Goal: Transaction & Acquisition: Purchase product/service

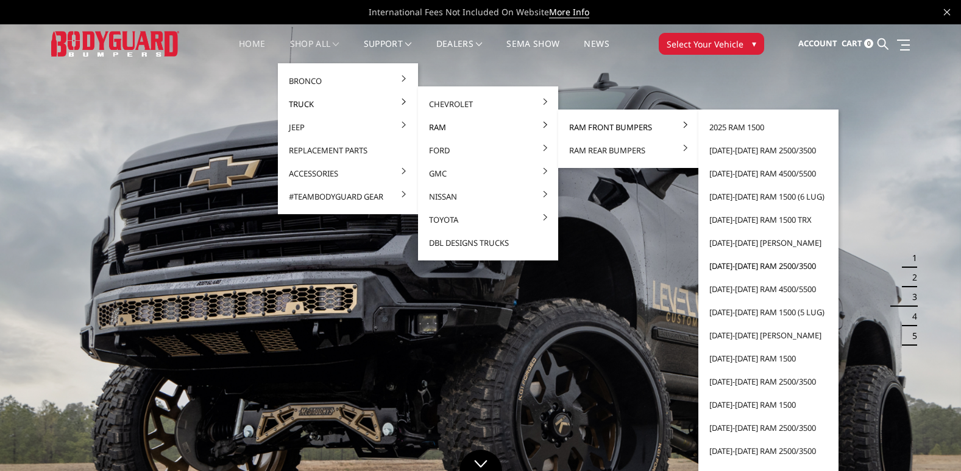
click at [743, 263] on link "[DATE]-[DATE] Ram 2500/3500" at bounding box center [768, 266] width 130 height 23
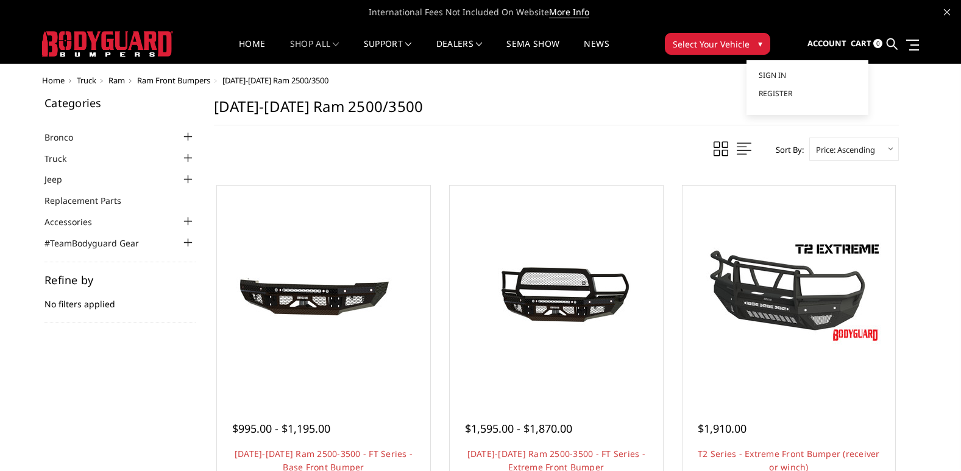
click at [827, 44] on span "Account" at bounding box center [826, 43] width 39 height 11
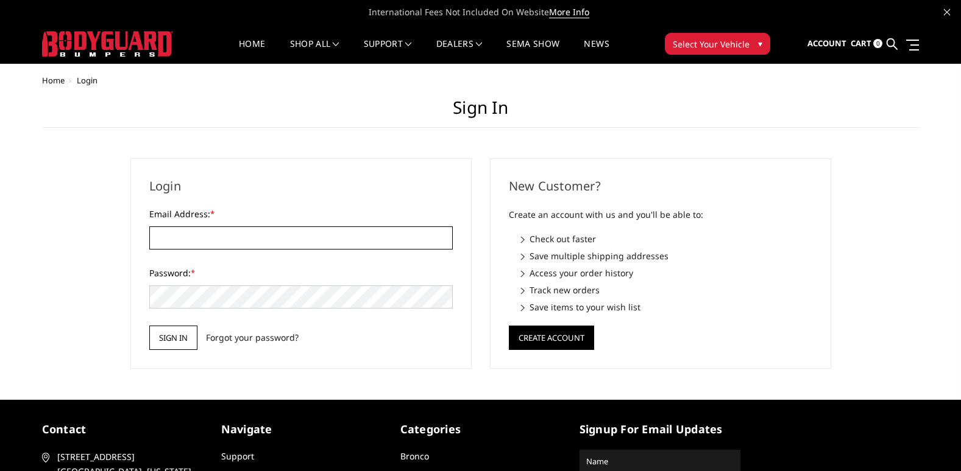
type input "[EMAIL_ADDRESS][DOMAIN_NAME]"
click at [183, 346] on input "Sign in" at bounding box center [173, 338] width 48 height 24
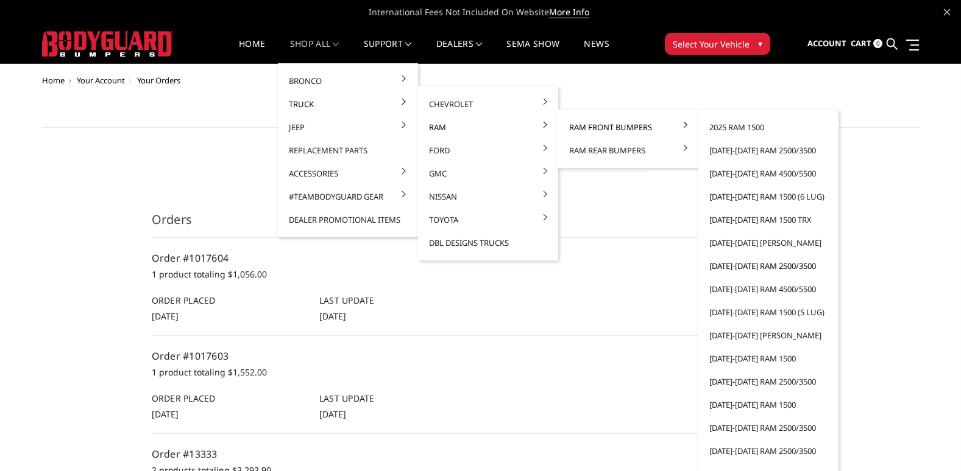
click at [750, 265] on link "[DATE]-[DATE] Ram 2500/3500" at bounding box center [768, 266] width 130 height 23
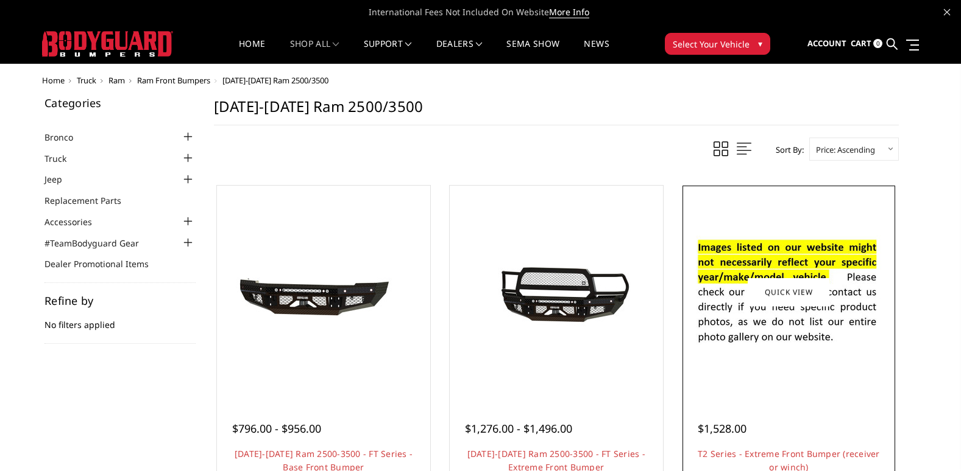
scroll to position [61, 0]
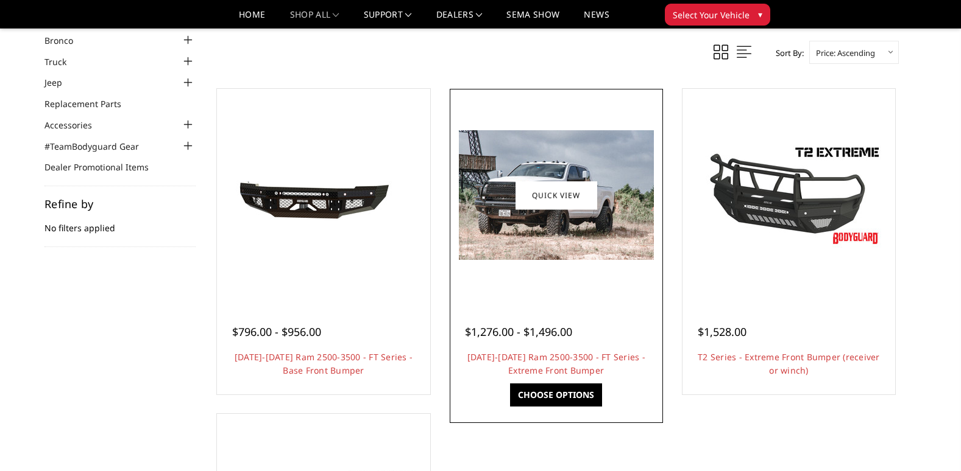
click at [545, 239] on img at bounding box center [556, 195] width 195 height 130
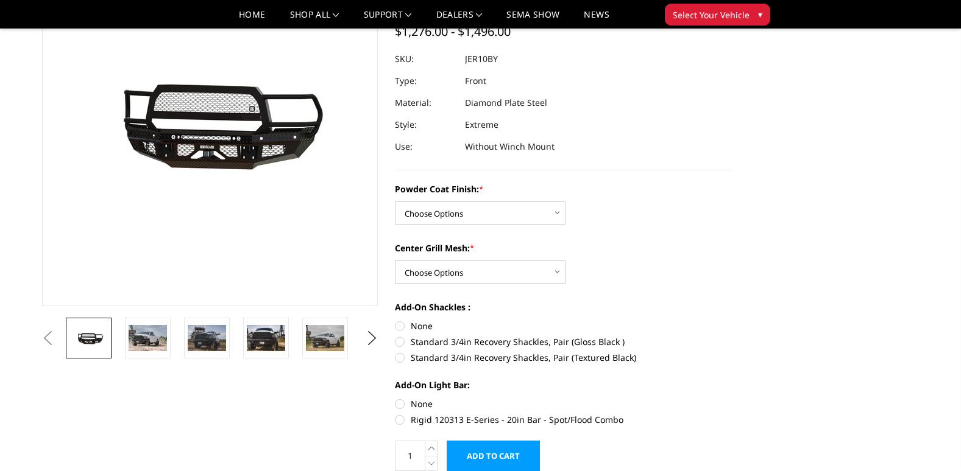
scroll to position [122, 0]
click at [488, 215] on select "Choose Options Bare Metal Gloss Black Powder Coat Textured Black Powder Coat" at bounding box center [480, 212] width 171 height 23
select select "3228"
click at [395, 201] on select "Choose Options Bare Metal Gloss Black Powder Coat Textured Black Powder Coat" at bounding box center [480, 212] width 171 height 23
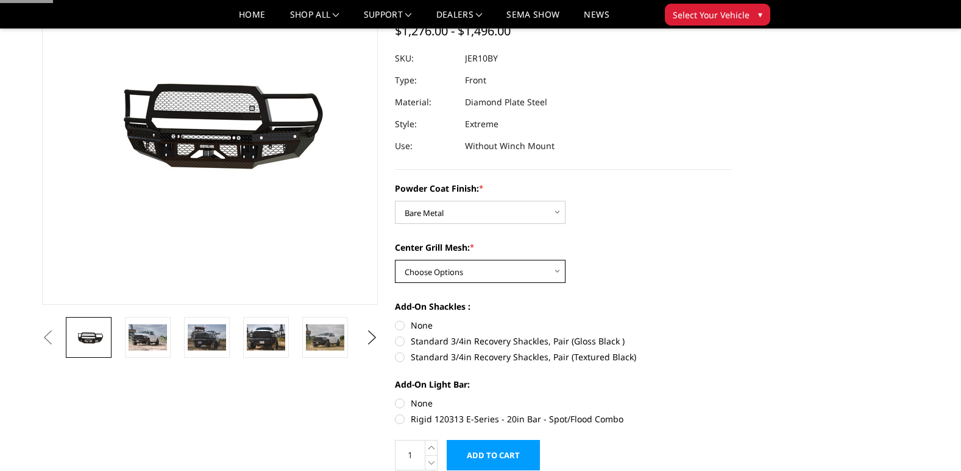
click at [482, 277] on select "Choose Options WITH Expanded Metal in Center Grill WITHOUT Expanded Metal in Ce…" at bounding box center [480, 271] width 171 height 23
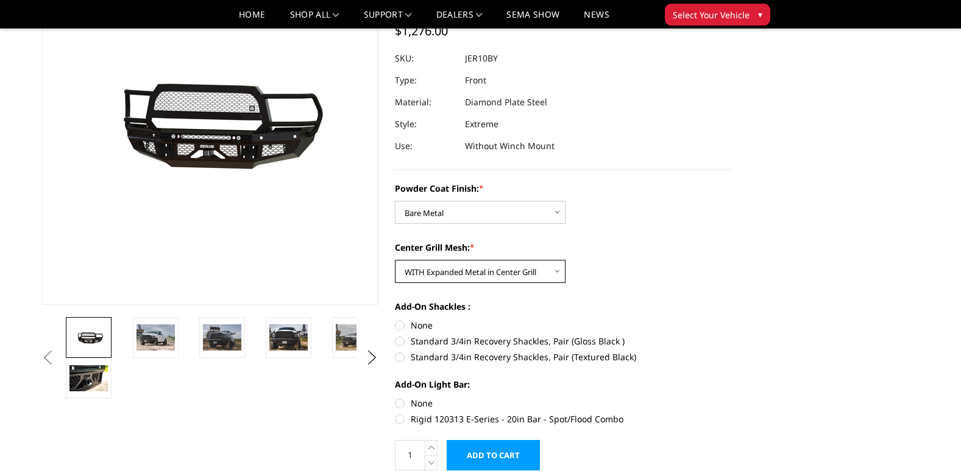
click at [395, 260] on select "Choose Options WITH Expanded Metal in Center Grill WITHOUT Expanded Metal in Ce…" at bounding box center [480, 271] width 171 height 23
click at [490, 266] on select "Choose Options WITH Expanded Metal in Center Grill WITHOUT Expanded Metal in Ce…" at bounding box center [480, 271] width 171 height 23
select select "3232"
click at [395, 260] on select "Choose Options WITH Expanded Metal in Center Grill WITHOUT Expanded Metal in Ce…" at bounding box center [480, 271] width 171 height 23
click at [488, 269] on select "Choose Options WITH Expanded Metal in Center Grill WITHOUT Expanded Metal in Ce…" at bounding box center [480, 271] width 171 height 23
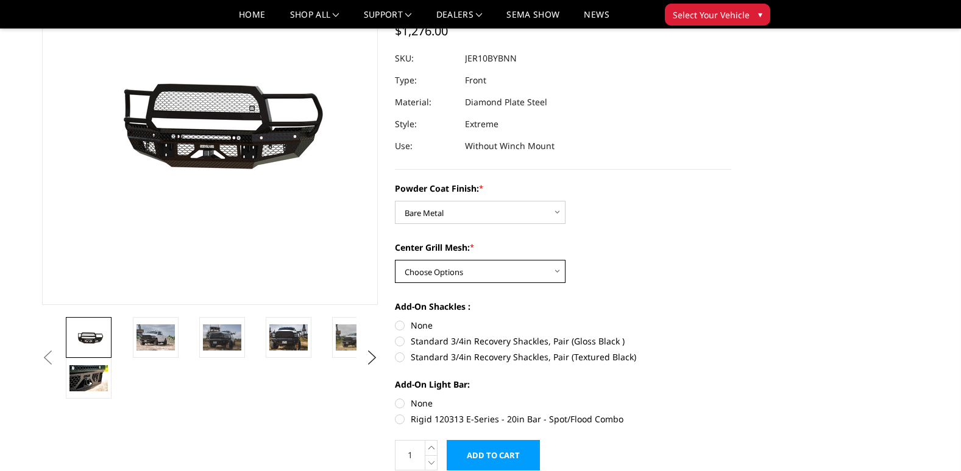
click at [395, 260] on select "Choose Options WITH Expanded Metal in Center Grill WITHOUT Expanded Metal in Ce…" at bounding box center [480, 271] width 171 height 23
drag, startPoint x: 484, startPoint y: 278, endPoint x: 485, endPoint y: 285, distance: 6.8
click at [484, 278] on select "Choose Options WITH Expanded Metal in Center Grill WITHOUT Expanded Metal in Ce…" at bounding box center [480, 271] width 171 height 23
select select "3231"
click at [395, 260] on select "Choose Options WITH Expanded Metal in Center Grill WITHOUT Expanded Metal in Ce…" at bounding box center [480, 271] width 171 height 23
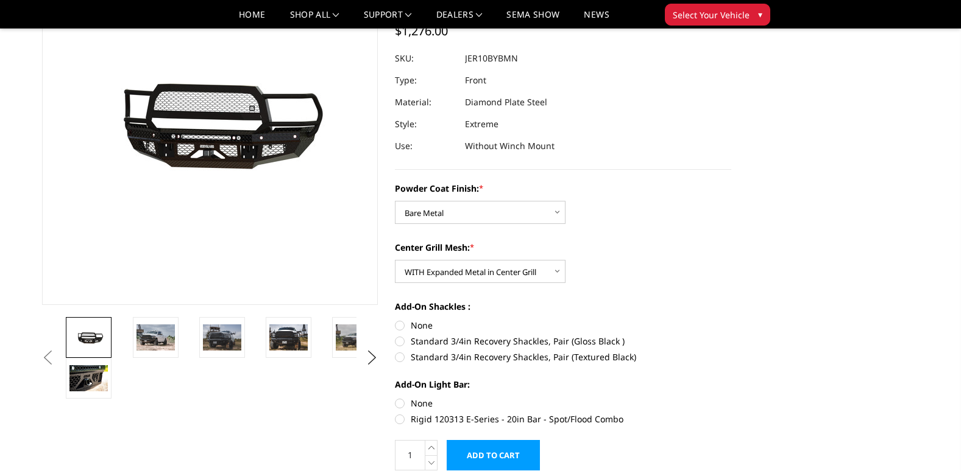
click at [428, 325] on label "None" at bounding box center [563, 325] width 336 height 13
click at [395, 320] on input "None" at bounding box center [395, 319] width 1 height 1
radio input "true"
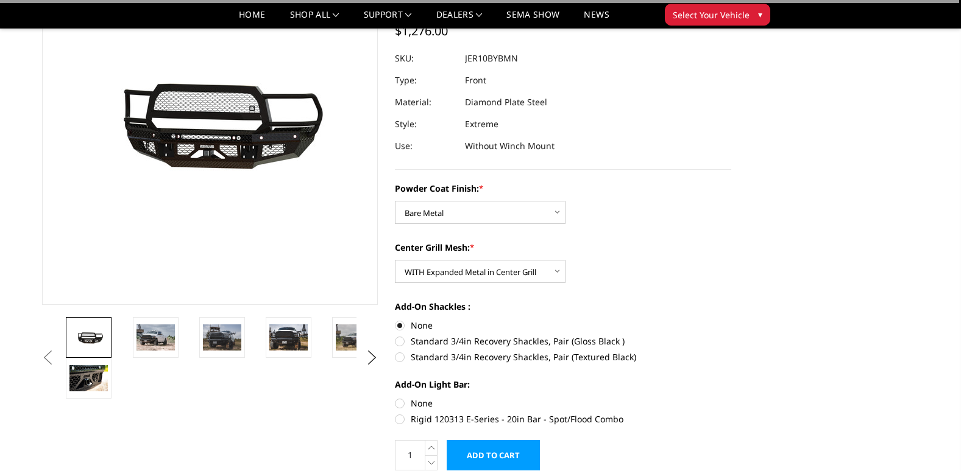
click at [423, 404] on label "None" at bounding box center [563, 403] width 336 height 13
click at [395, 398] on input "None" at bounding box center [395, 397] width 1 height 1
radio input "true"
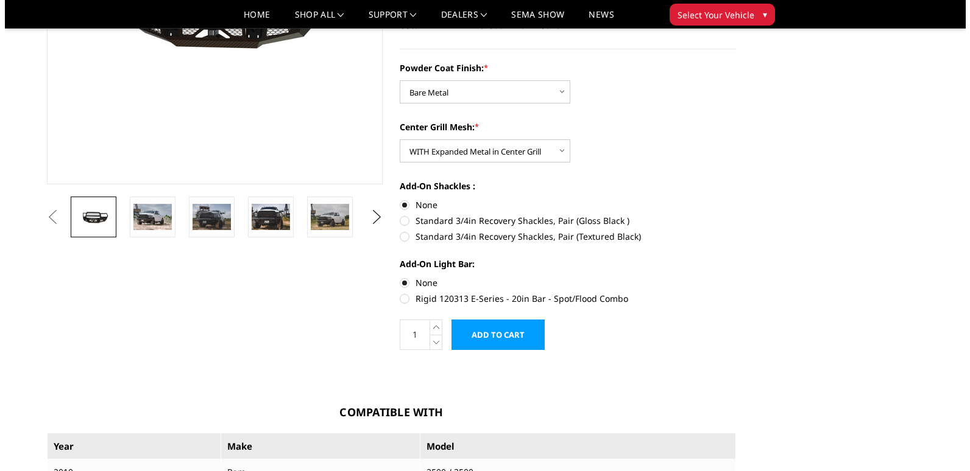
scroll to position [244, 0]
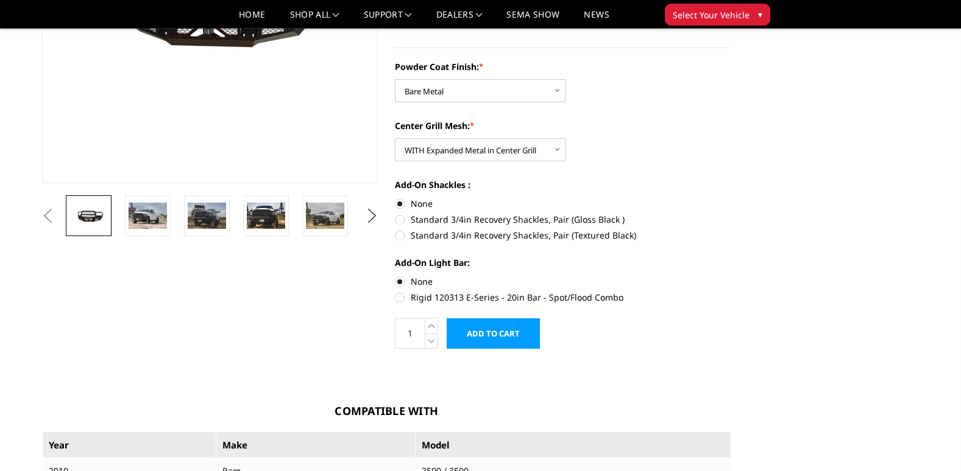
click at [510, 328] on input "Add to Cart" at bounding box center [492, 334] width 93 height 30
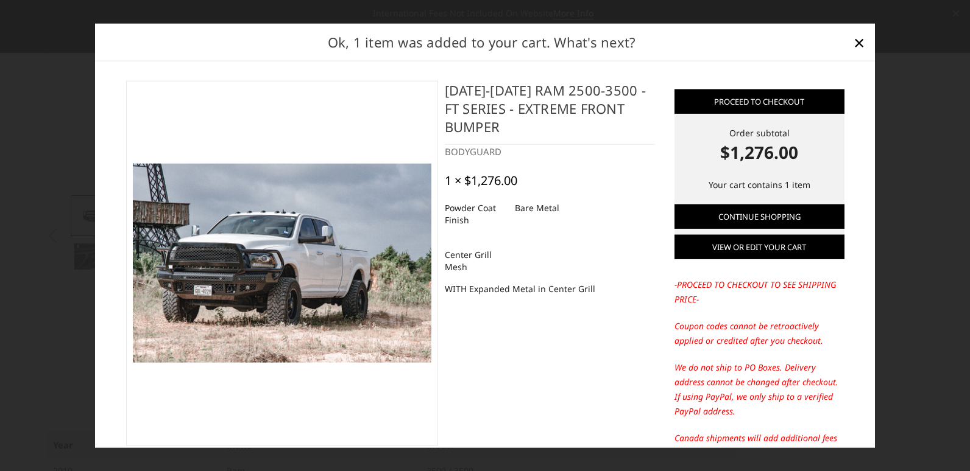
click at [729, 246] on link "View or edit your cart" at bounding box center [759, 247] width 170 height 24
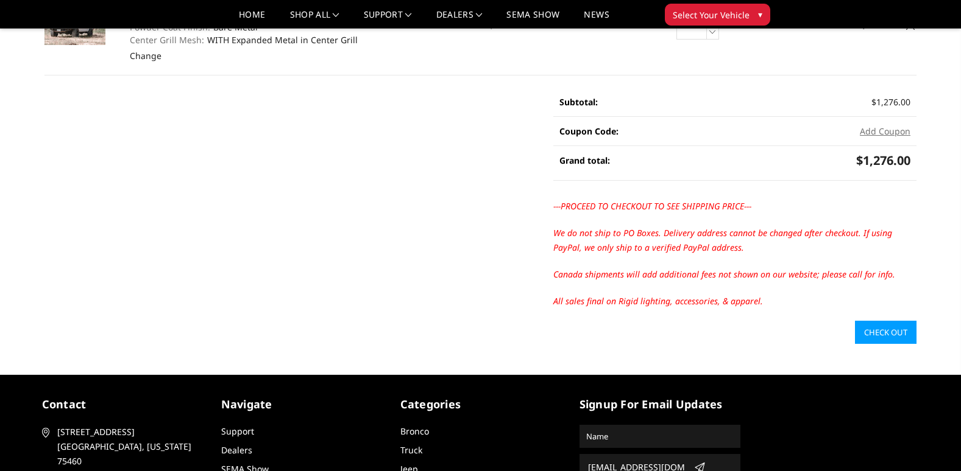
scroll to position [183, 0]
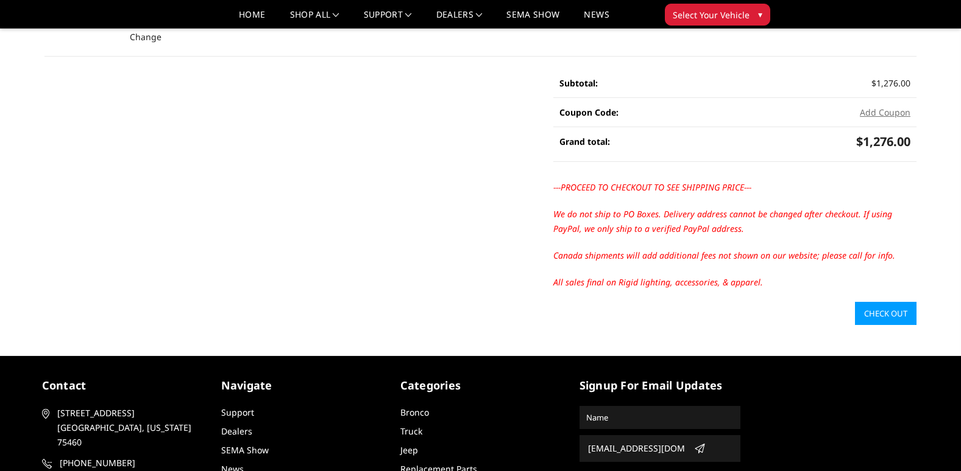
click at [873, 315] on link "Check out" at bounding box center [886, 313] width 62 height 23
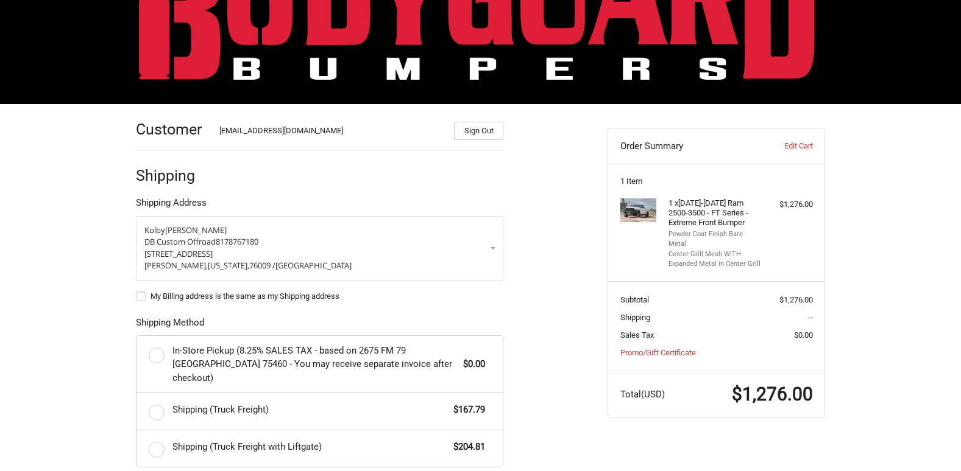
scroll to position [100, 0]
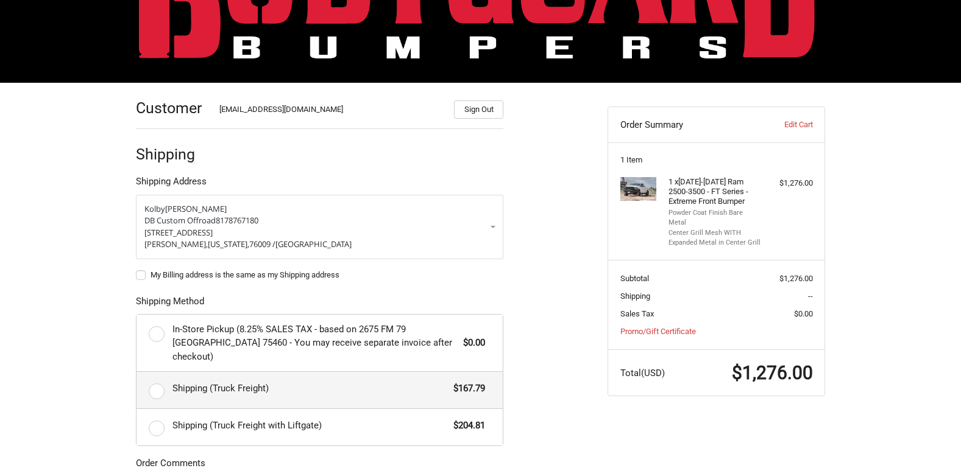
click at [235, 382] on span "Shipping (Truck Freight)" at bounding box center [309, 389] width 275 height 14
click at [137, 372] on input "Shipping (Truck Freight) $167.79" at bounding box center [136, 372] width 1 height 1
radio input "true"
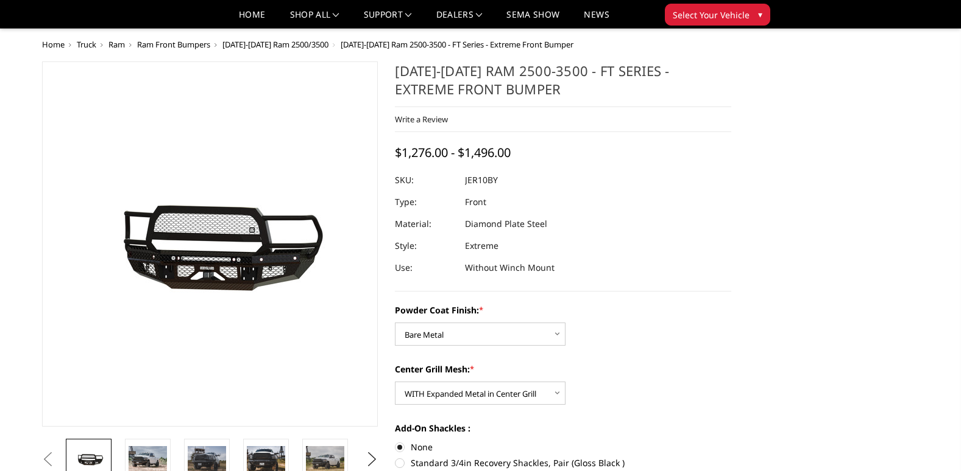
select select "3228"
select select "3231"
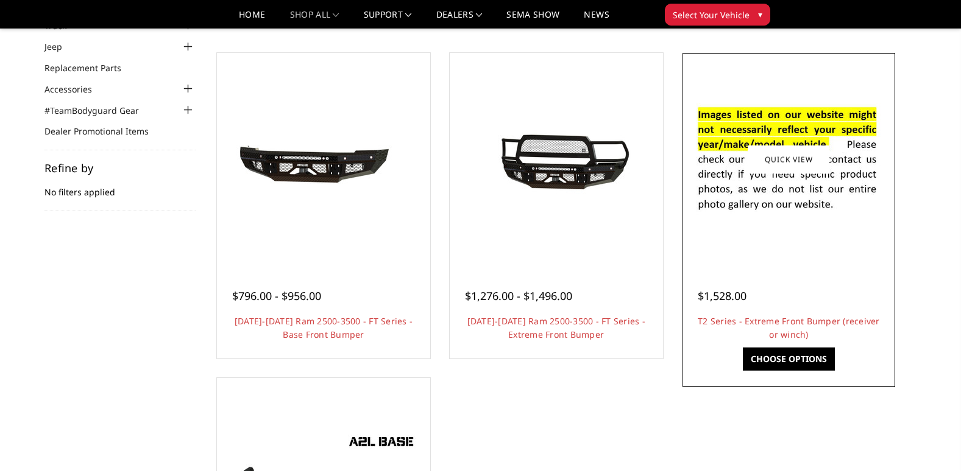
click at [749, 204] on img at bounding box center [788, 159] width 195 height 133
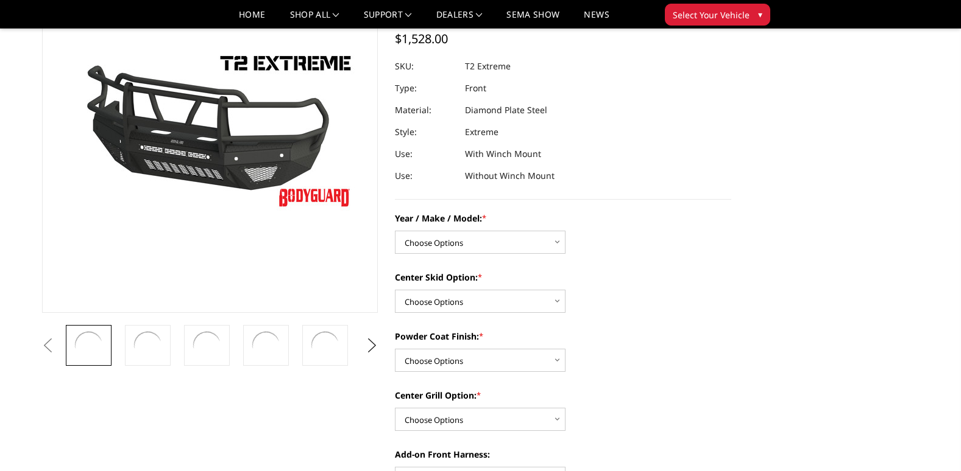
scroll to position [122, 0]
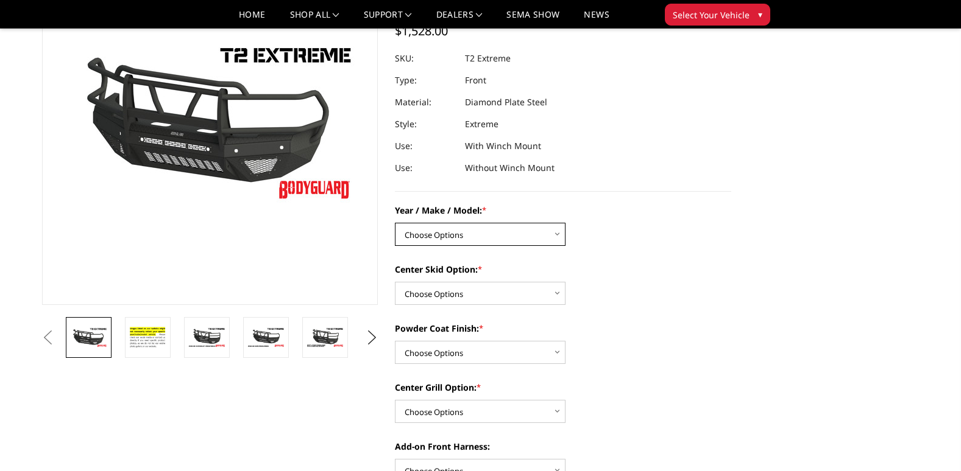
click at [474, 238] on select "Choose Options Chevrolet 19-21 1500 Chevrolet 15-19 2500 / 3500 Chevrolet 20-23…" at bounding box center [480, 234] width 171 height 23
select select "1445"
click at [395, 223] on select "Choose Options Chevrolet 19-21 1500 Chevrolet 15-19 2500 / 3500 Chevrolet 20-23…" at bounding box center [480, 234] width 171 height 23
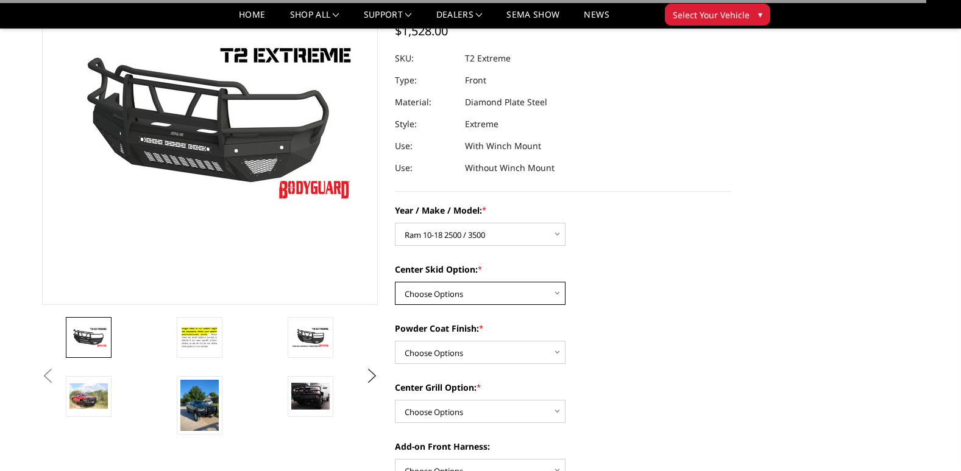
click at [472, 288] on select "Choose Options Standard center skid plate (included) Receiver tube Winch mount …" at bounding box center [480, 293] width 171 height 23
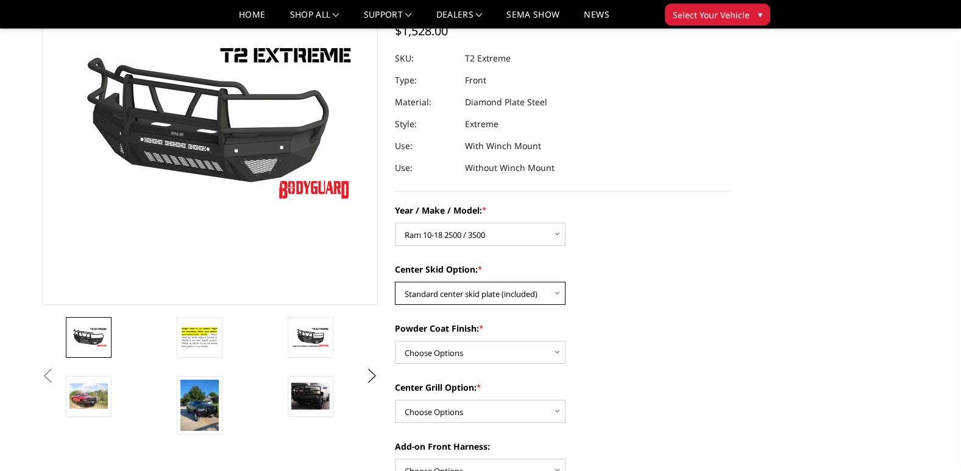
click at [395, 282] on select "Choose Options Standard center skid plate (included) Receiver tube Winch mount …" at bounding box center [480, 293] width 171 height 23
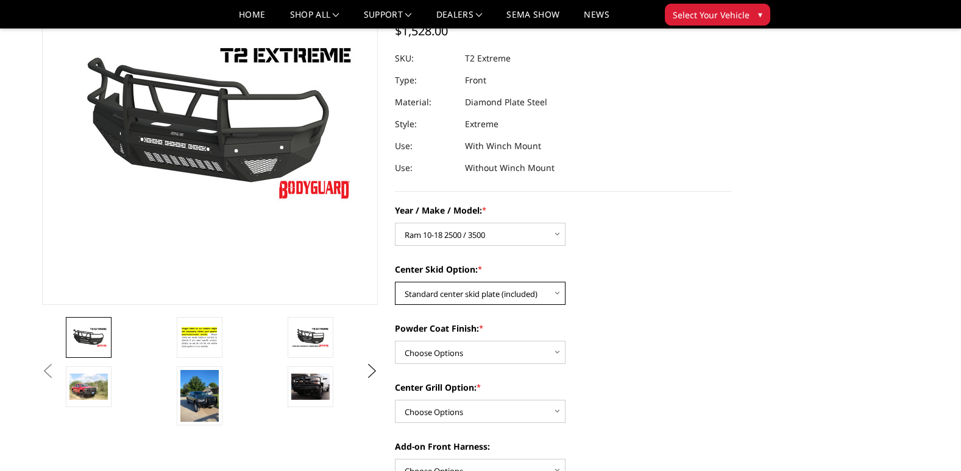
click at [468, 289] on select "Choose Options Standard center skid plate (included) Receiver tube Winch mount …" at bounding box center [480, 293] width 171 height 23
select select "626"
click at [395, 282] on select "Choose Options Standard center skid plate (included) Receiver tube Winch mount …" at bounding box center [480, 293] width 171 height 23
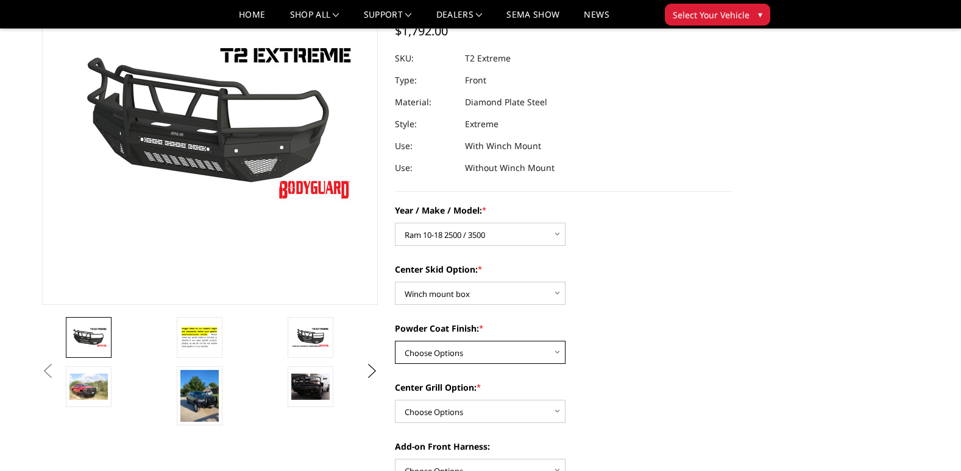
click at [470, 351] on select "Choose Options Bare metal Gloss Black Powder Coat Texture Black Powder Coat" at bounding box center [480, 352] width 171 height 23
select select "668"
click at [395, 341] on select "Choose Options Bare metal Gloss Black Powder Coat Texture Black Powder Coat" at bounding box center [480, 352] width 171 height 23
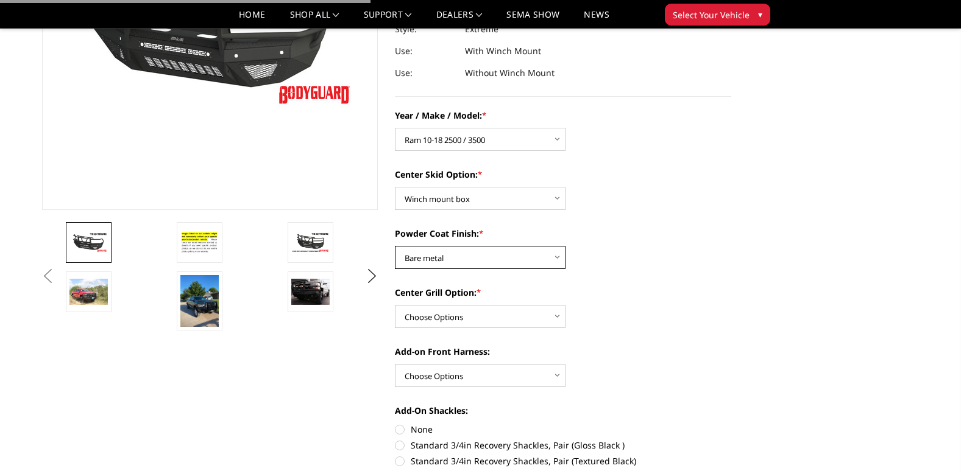
scroll to position [244, 0]
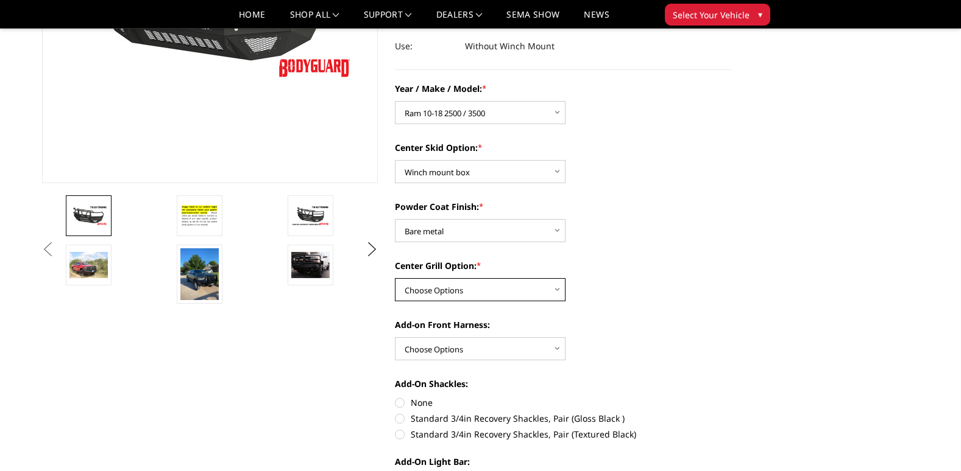
click at [468, 293] on select "Choose Options Add expanded metal in center grill Decline this option" at bounding box center [480, 289] width 171 height 23
select select "1080"
click at [395, 278] on select "Choose Options Add expanded metal in center grill Decline this option" at bounding box center [480, 289] width 171 height 23
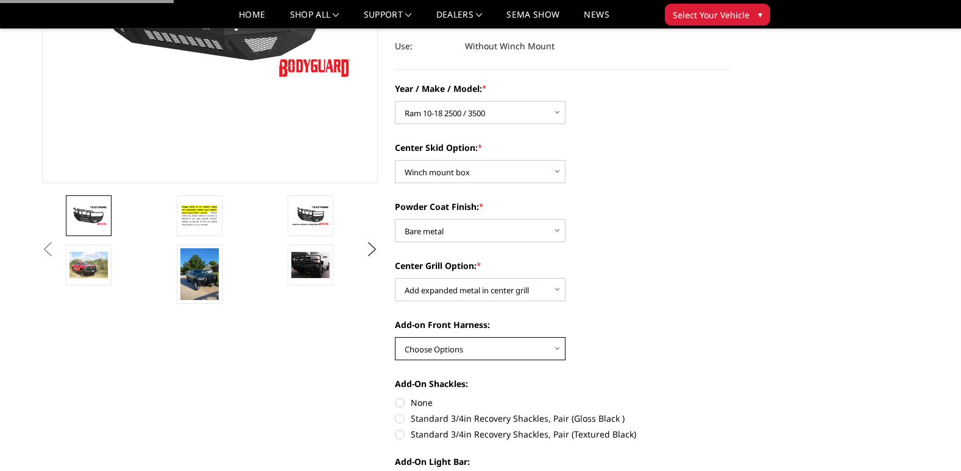
click at [473, 343] on select "Choose Options WITH front camera harness WITHOUT front camera harness" at bounding box center [480, 348] width 171 height 23
select select "1695"
click at [395, 337] on select "Choose Options WITH front camera harness WITHOUT front camera harness" at bounding box center [480, 348] width 171 height 23
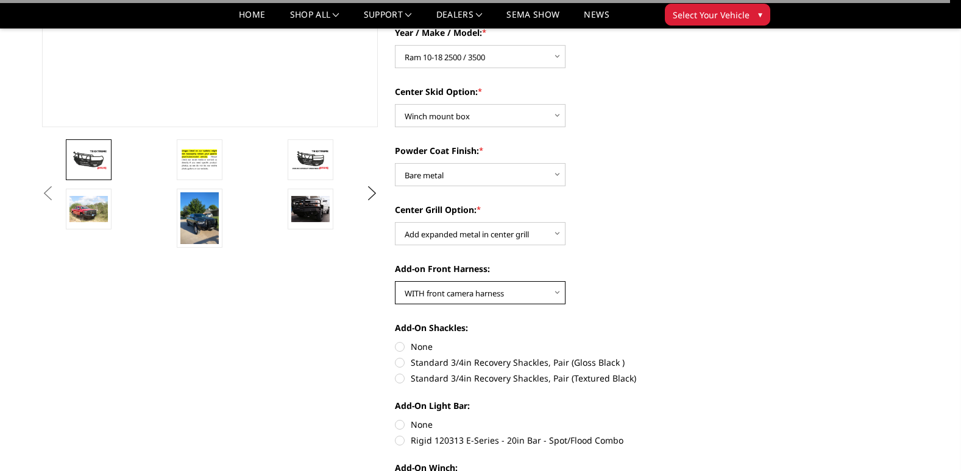
scroll to position [365, 0]
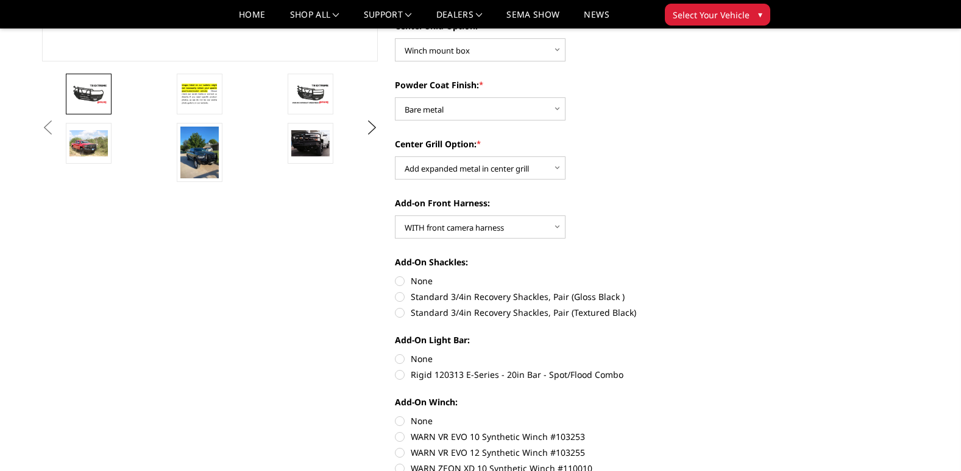
click at [422, 278] on label "None" at bounding box center [563, 281] width 336 height 13
click at [395, 275] on input "None" at bounding box center [395, 275] width 1 height 1
radio input "true"
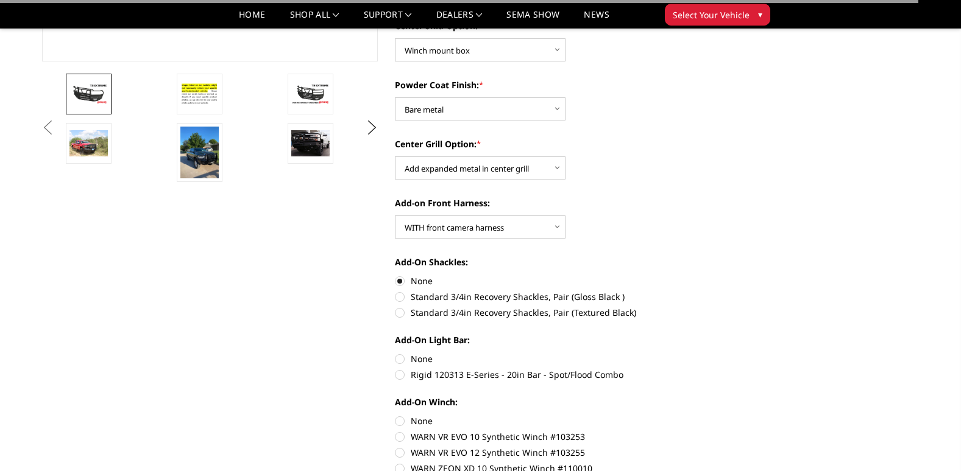
click at [421, 357] on label "None" at bounding box center [563, 359] width 336 height 13
click at [395, 353] on input "None" at bounding box center [395, 353] width 1 height 1
radio input "true"
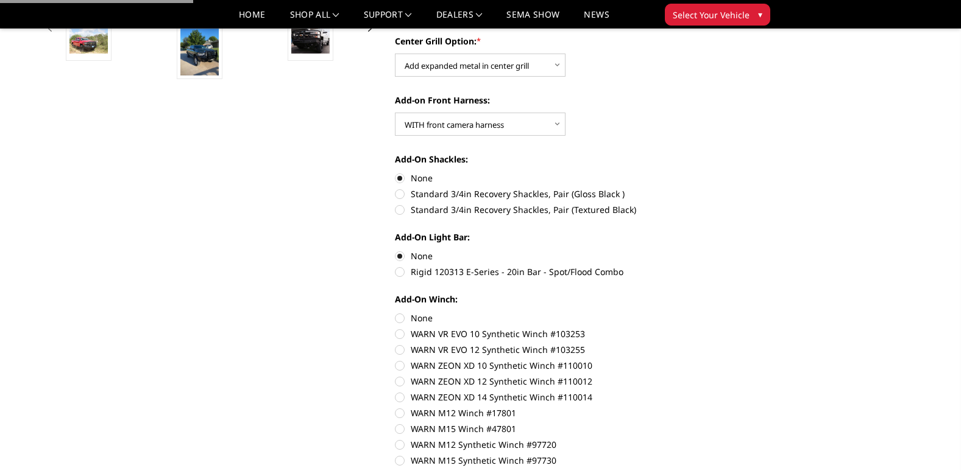
scroll to position [487, 0]
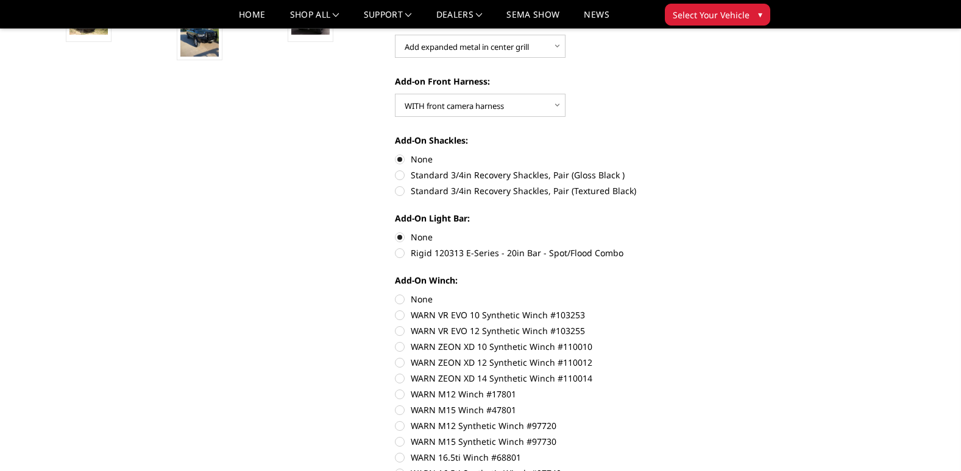
click at [414, 298] on label "None" at bounding box center [563, 299] width 336 height 13
click at [395, 294] on input "None" at bounding box center [395, 293] width 1 height 1
radio input "true"
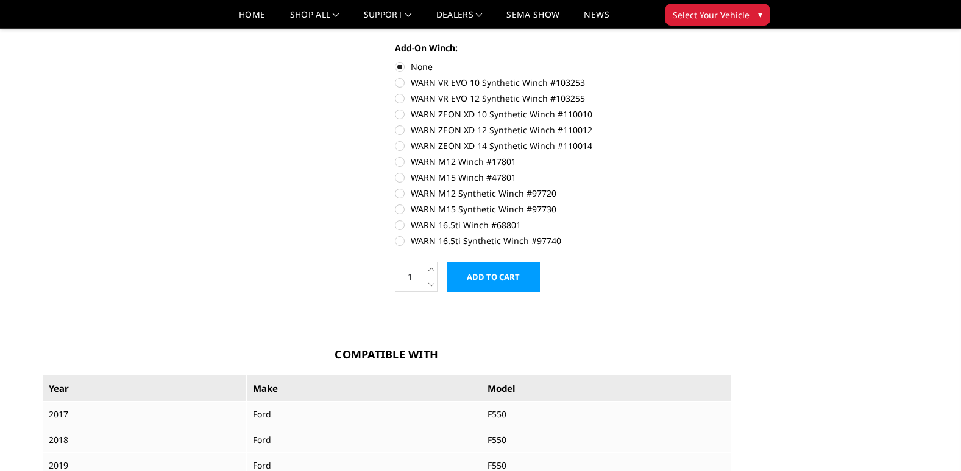
scroll to position [731, 0]
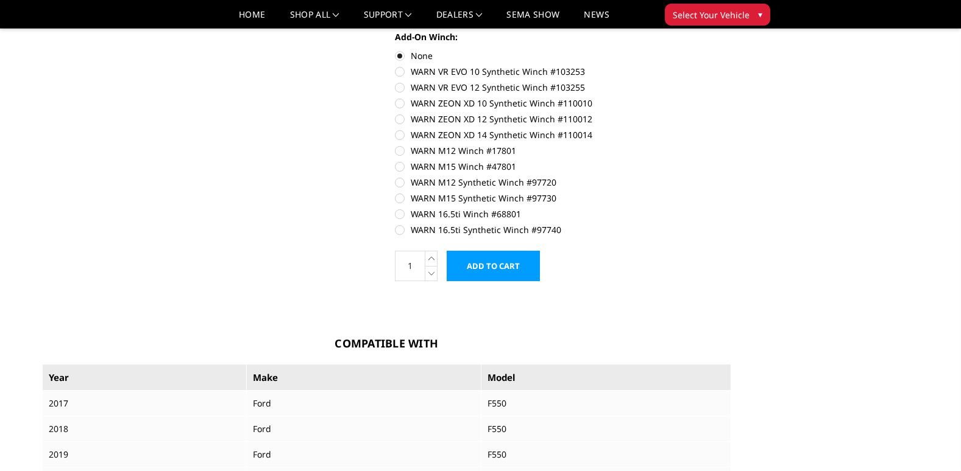
click at [479, 269] on input "Add to Cart" at bounding box center [492, 266] width 93 height 30
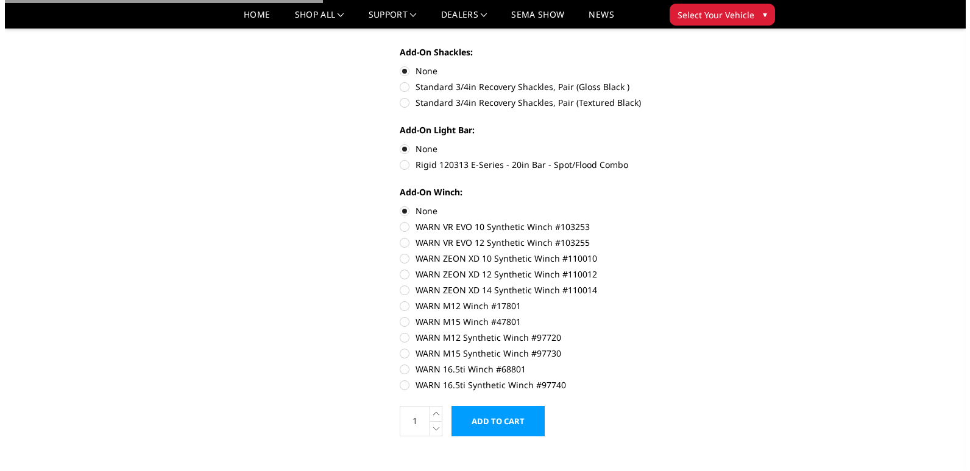
scroll to position [305, 0]
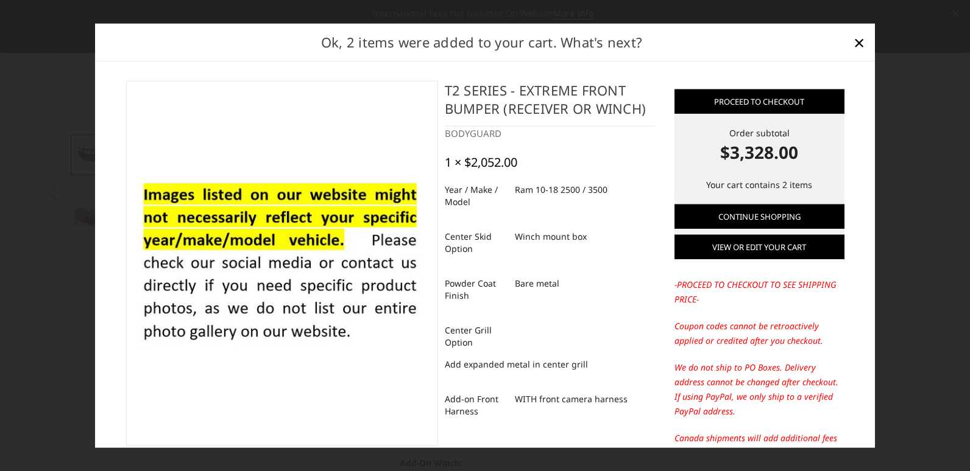
click at [722, 245] on link "View or edit your cart" at bounding box center [759, 247] width 170 height 24
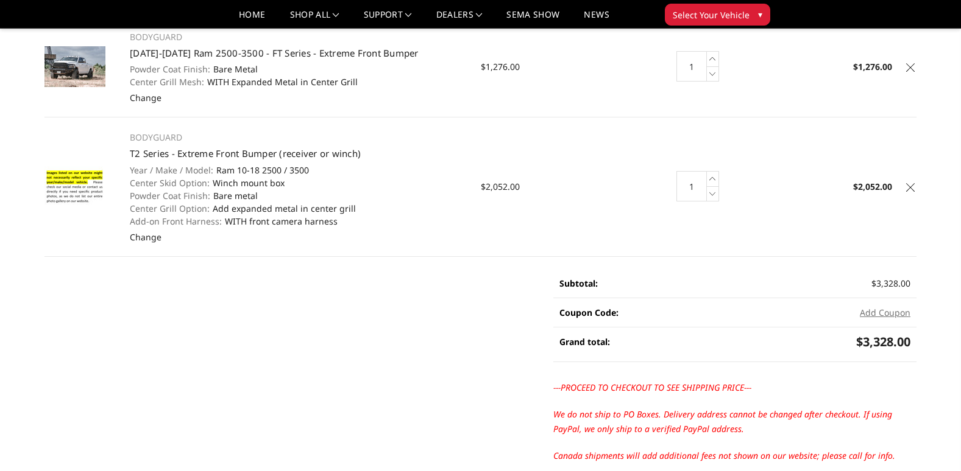
scroll to position [61, 0]
